Goal: Transaction & Acquisition: Obtain resource

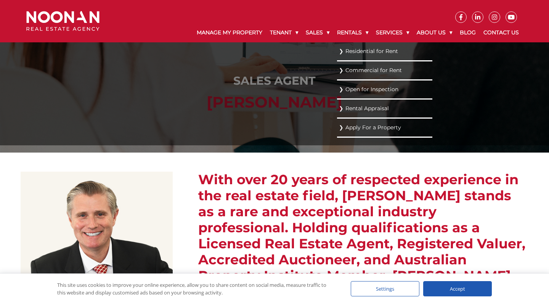
click at [347, 51] on link "Residential for Rent" at bounding box center [385, 51] width 92 height 10
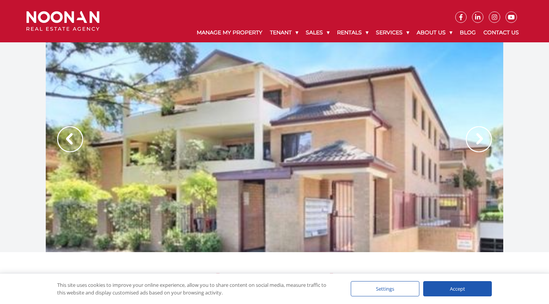
click at [479, 140] on img at bounding box center [479, 139] width 26 height 26
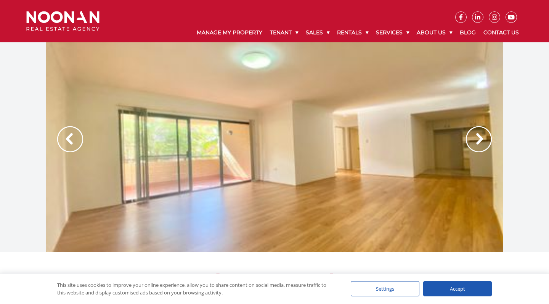
click at [479, 141] on img at bounding box center [479, 139] width 26 height 26
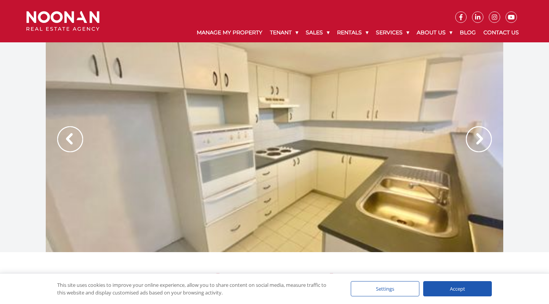
click at [479, 141] on img at bounding box center [479, 139] width 26 height 26
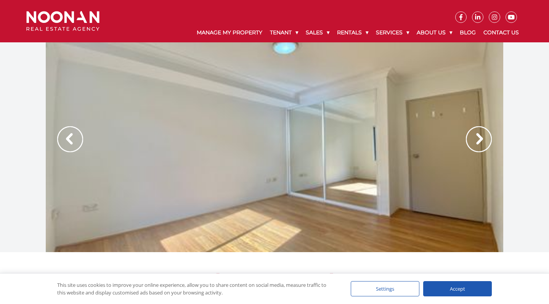
click at [479, 141] on img at bounding box center [479, 139] width 26 height 26
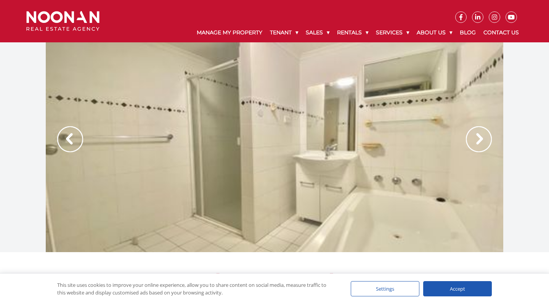
click at [479, 141] on img at bounding box center [479, 139] width 26 height 26
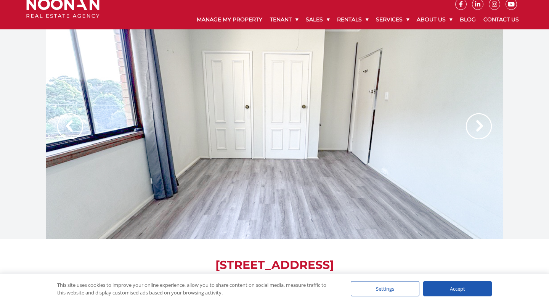
scroll to position [27, 0]
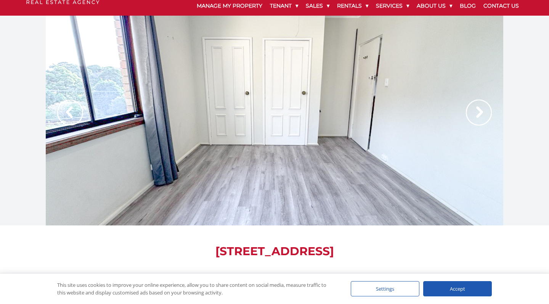
click at [478, 110] on img at bounding box center [479, 113] width 26 height 26
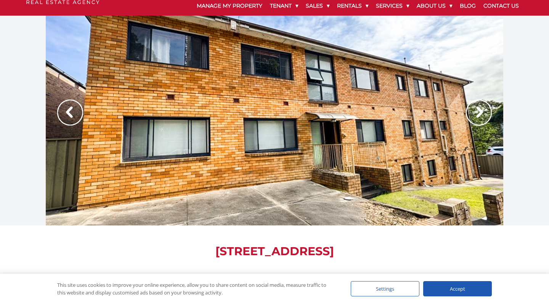
click at [478, 110] on img at bounding box center [479, 113] width 26 height 26
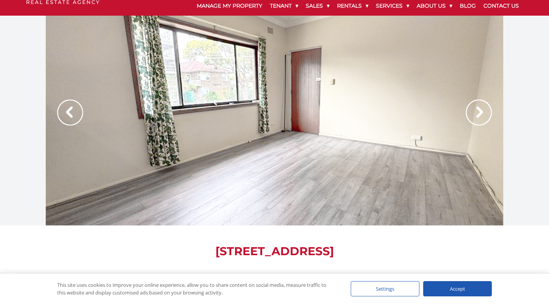
click at [478, 110] on img at bounding box center [479, 113] width 26 height 26
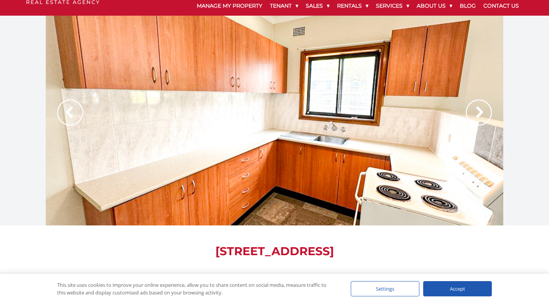
click at [478, 110] on img at bounding box center [479, 113] width 26 height 26
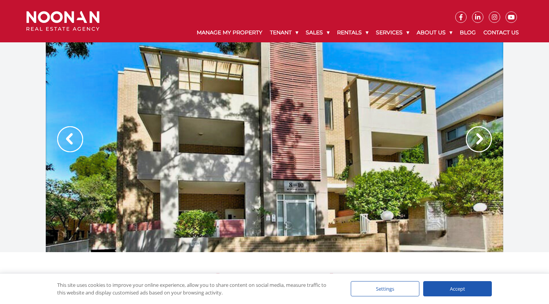
click at [478, 138] on img at bounding box center [479, 139] width 26 height 26
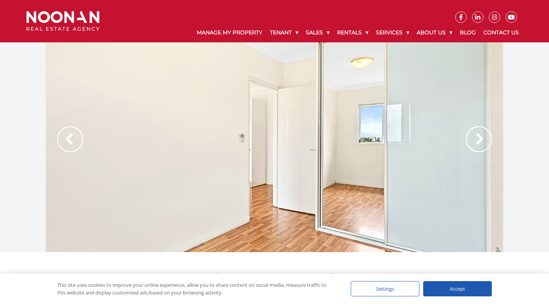
click at [478, 138] on img at bounding box center [479, 139] width 26 height 26
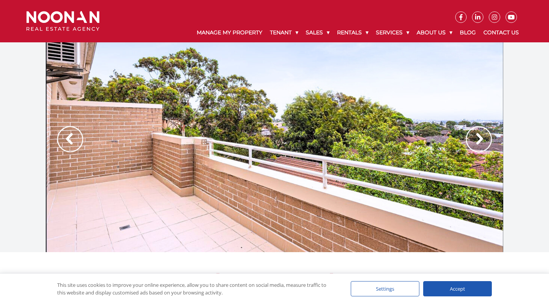
click at [477, 138] on img at bounding box center [479, 139] width 26 height 26
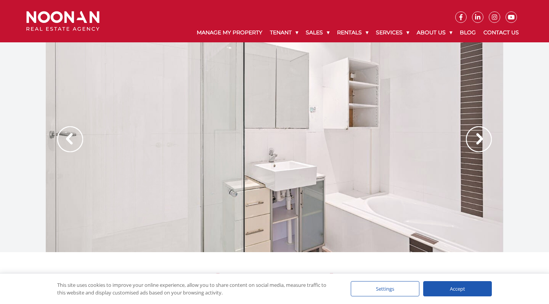
click at [477, 138] on img at bounding box center [479, 139] width 26 height 26
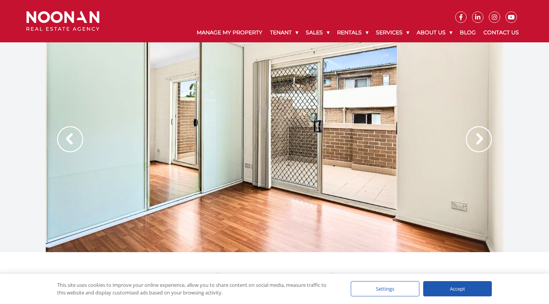
click at [477, 138] on img at bounding box center [479, 139] width 26 height 26
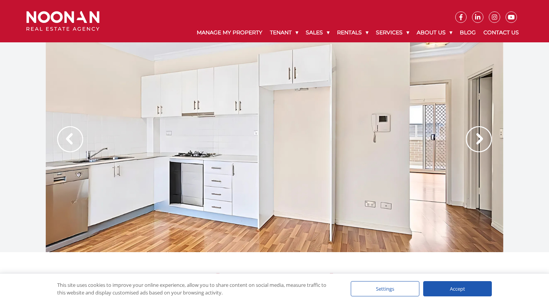
click at [477, 138] on img at bounding box center [479, 139] width 26 height 26
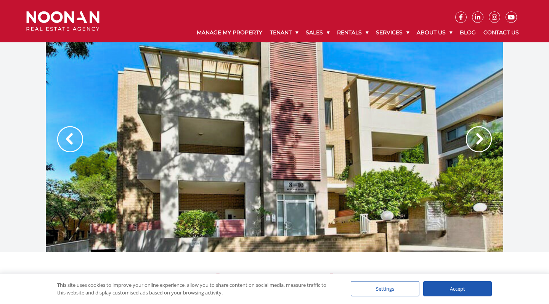
click at [477, 138] on img at bounding box center [479, 139] width 26 height 26
